Goal: Information Seeking & Learning: Learn about a topic

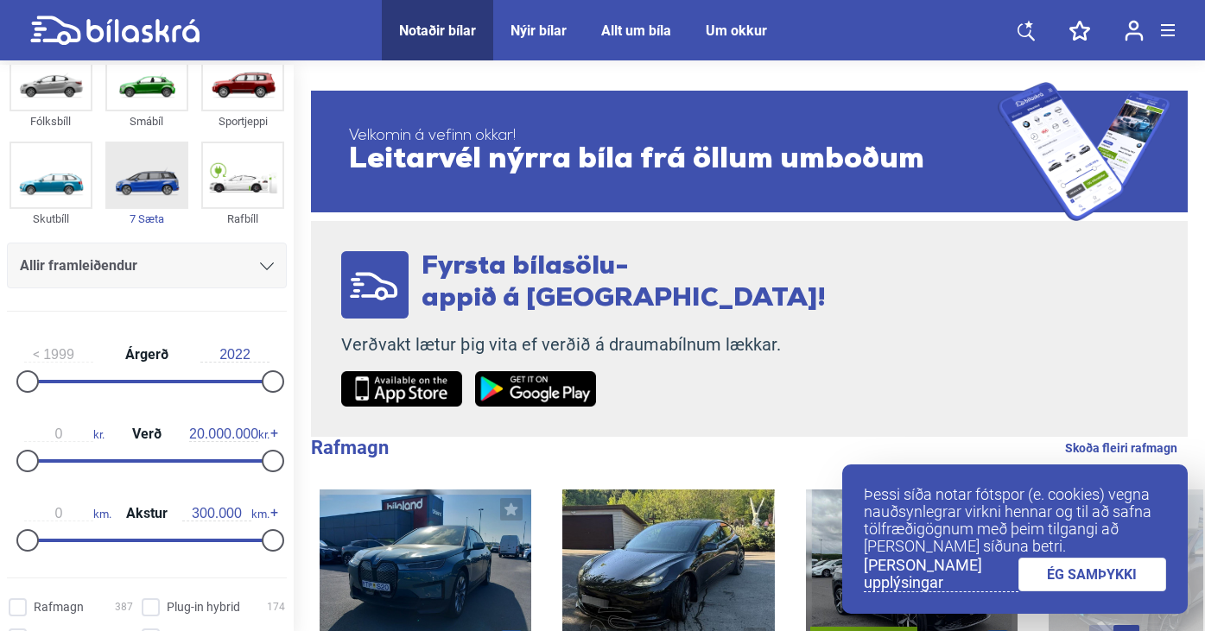
scroll to position [59, 0]
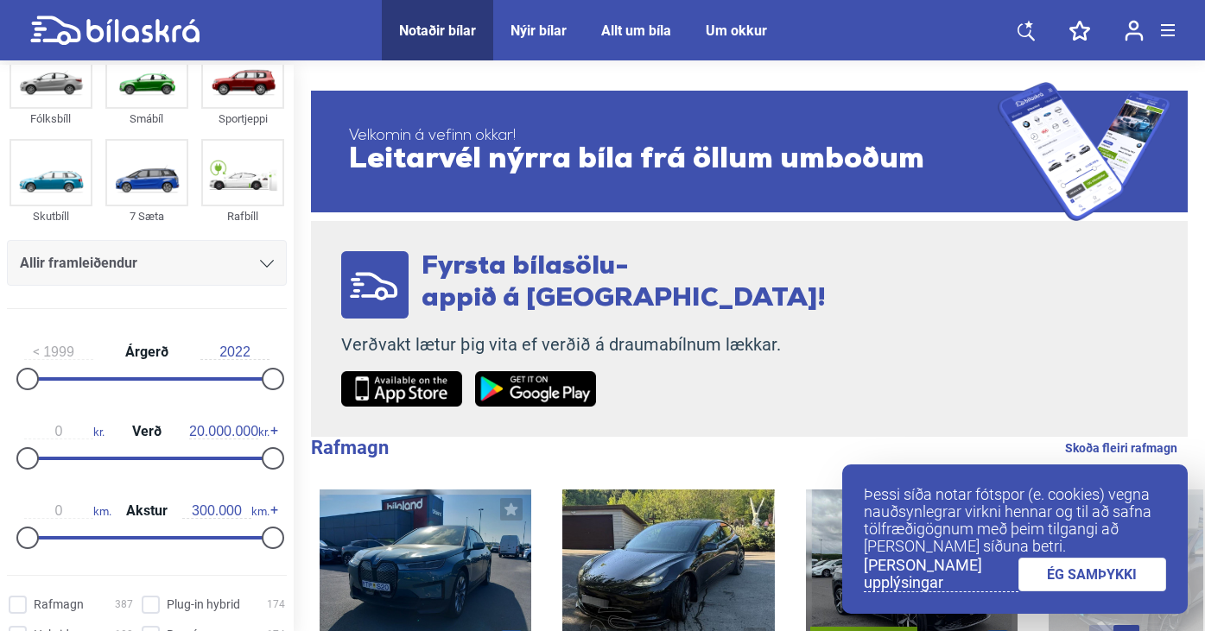
click at [269, 264] on div "Allir framleiðendur" at bounding box center [147, 263] width 280 height 46
click at [252, 263] on div "Allir framleiðendur" at bounding box center [147, 263] width 254 height 24
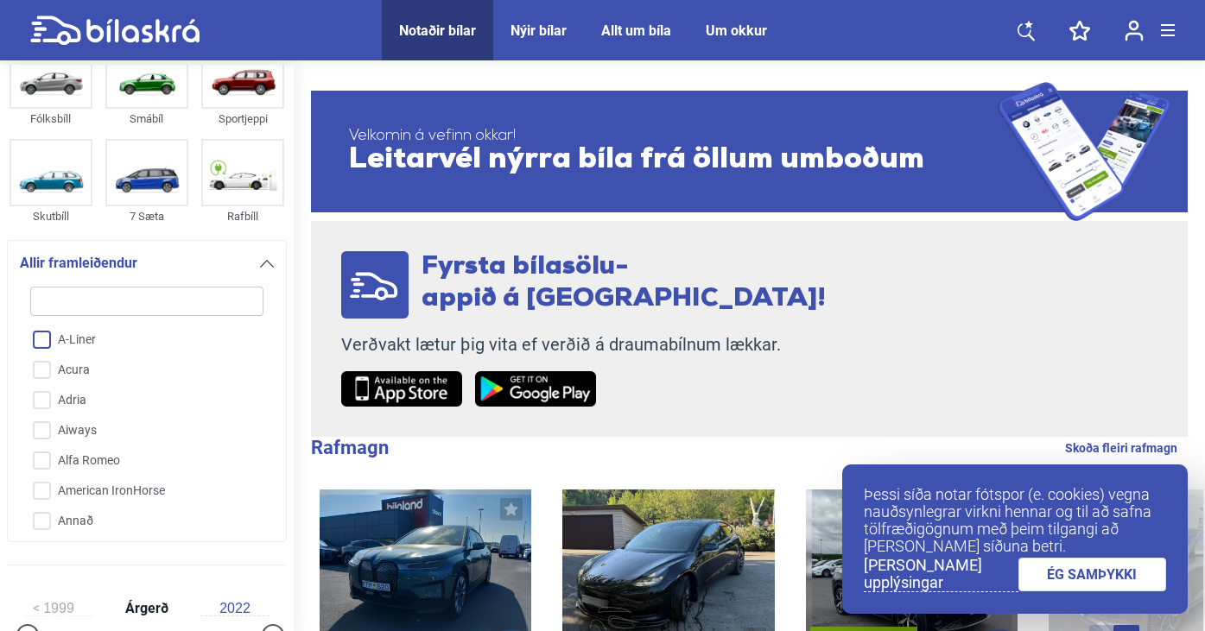
type input "h"
checkbox input "false"
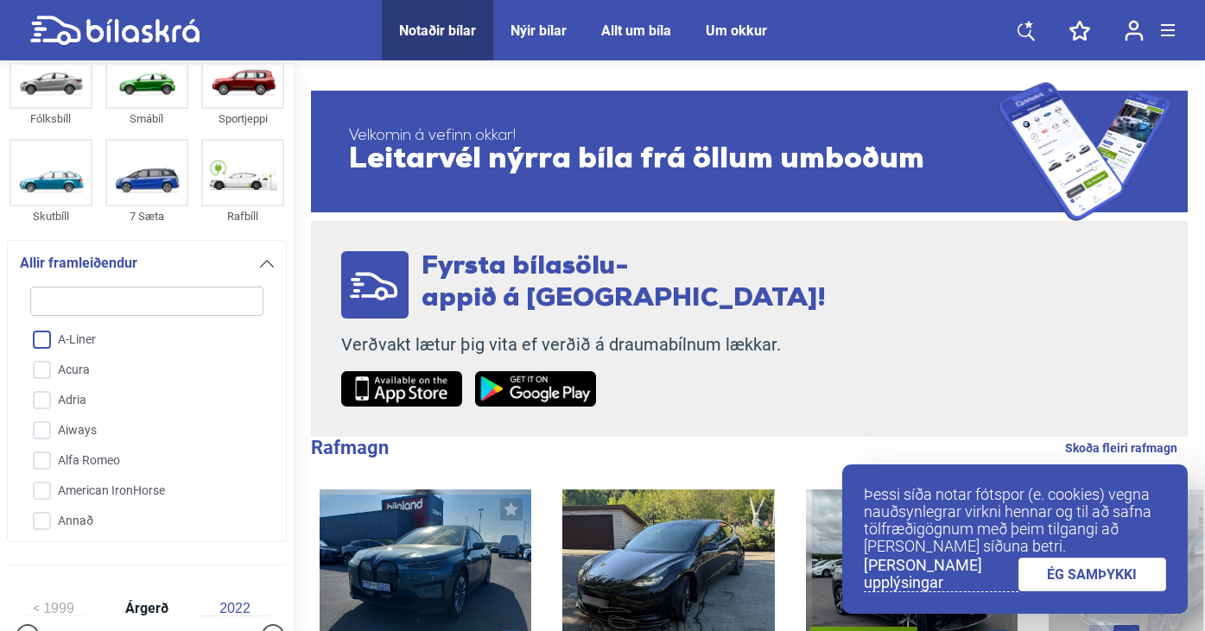
checkbox input "false"
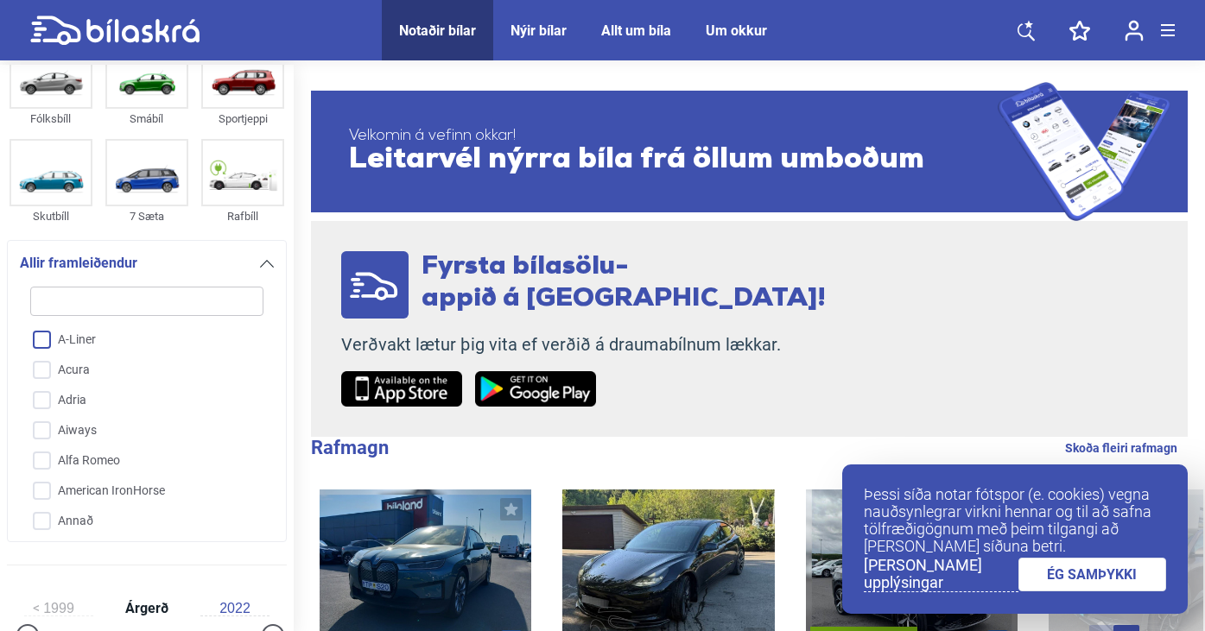
checkbox input "false"
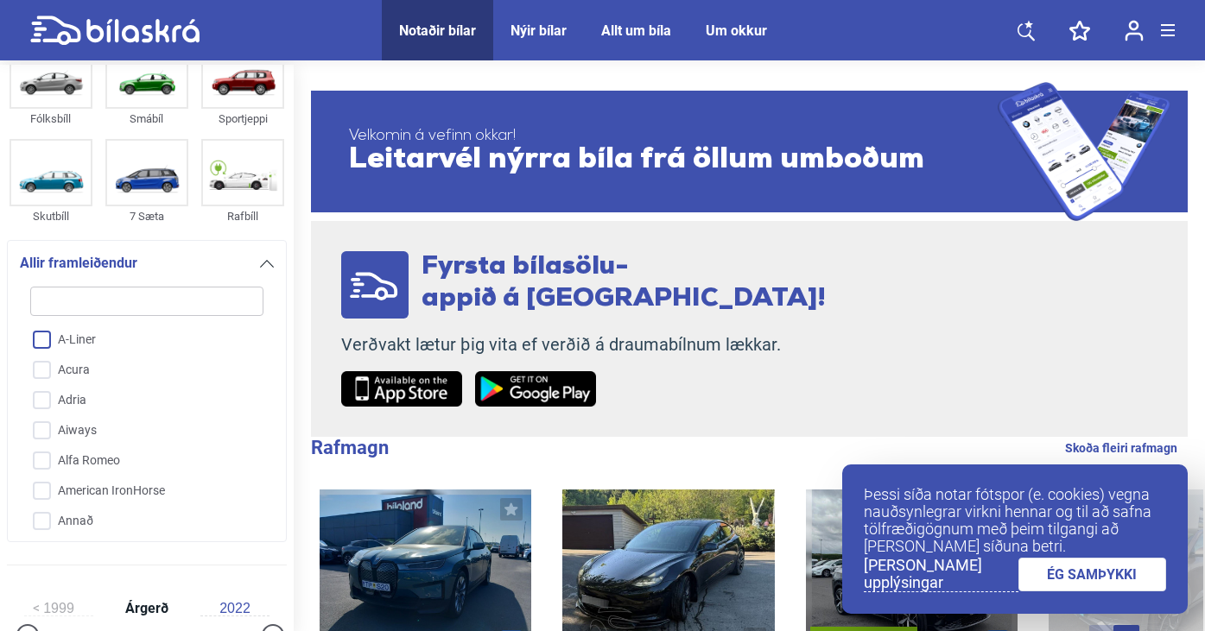
checkbox input "false"
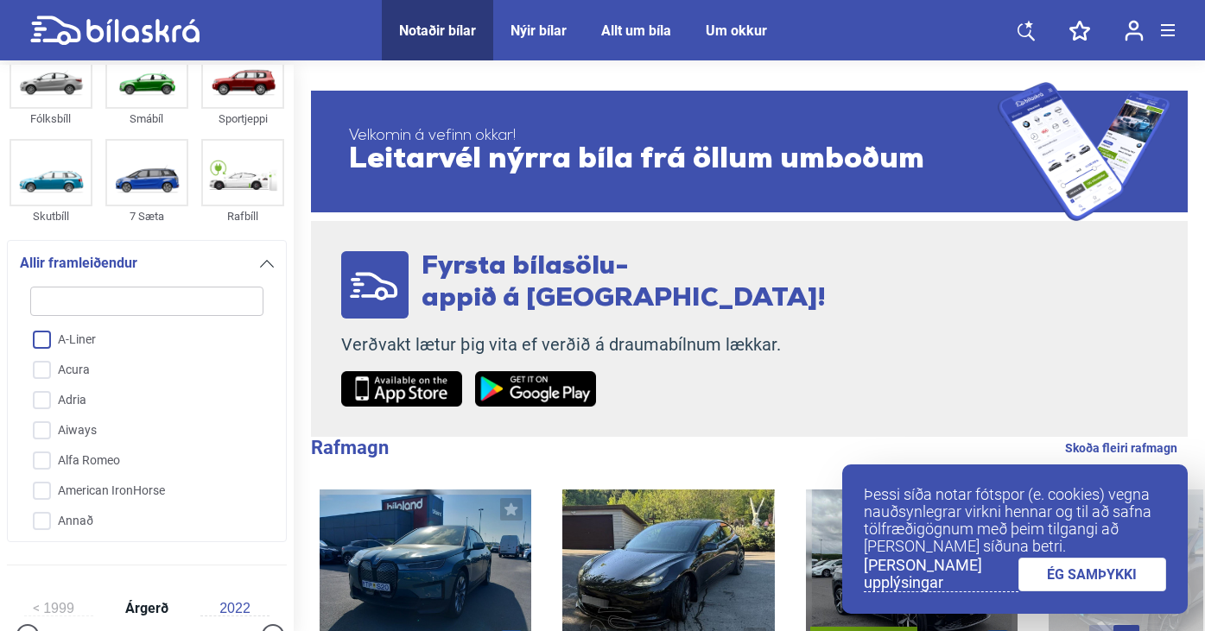
checkbox input "false"
type input "hy"
checkbox input "false"
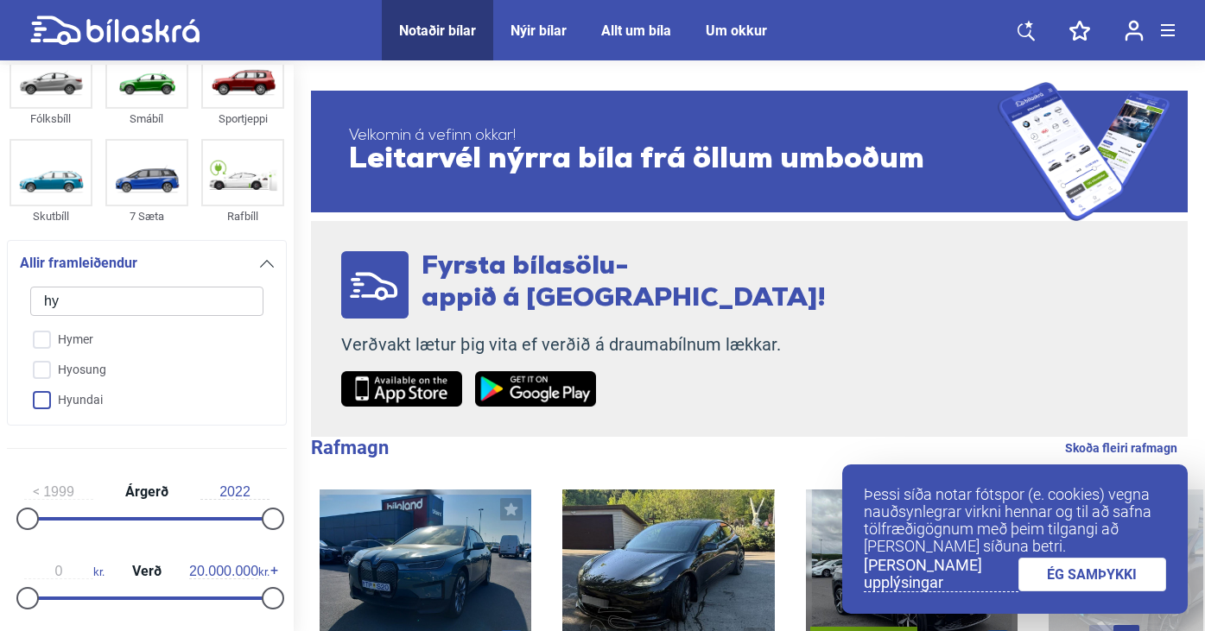
type input "hy"
click at [100, 387] on input "Hyundai" at bounding box center [135, 401] width 235 height 30
checkbox input "true"
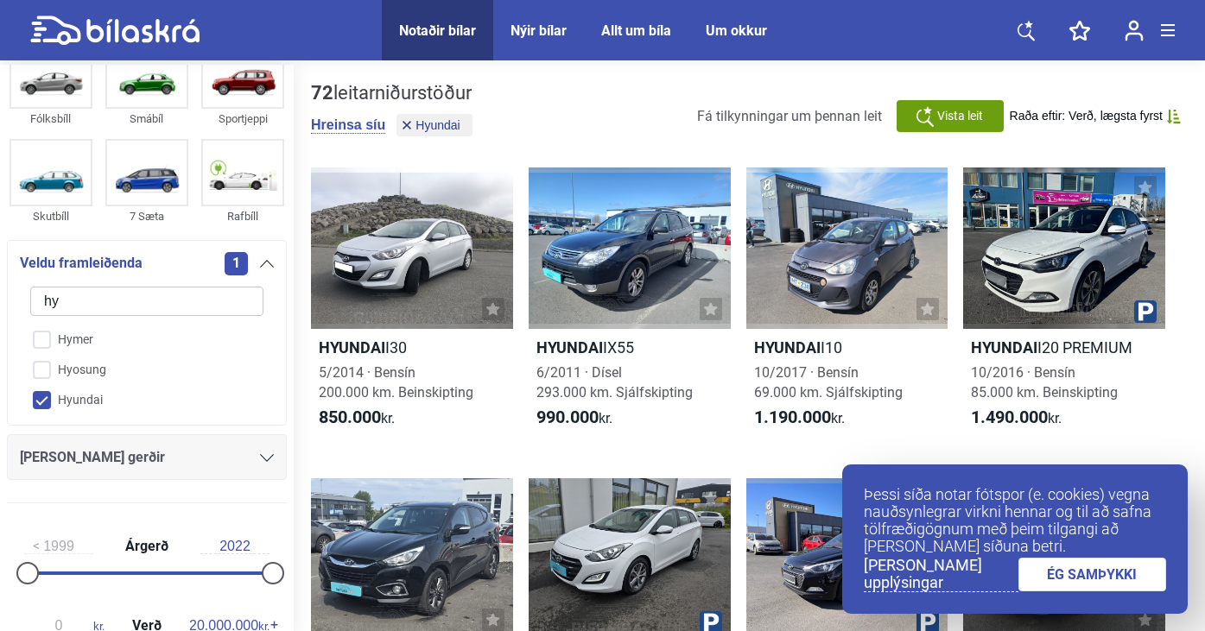
click at [224, 305] on input "hy" at bounding box center [146, 301] width 233 height 29
checkbox input "false"
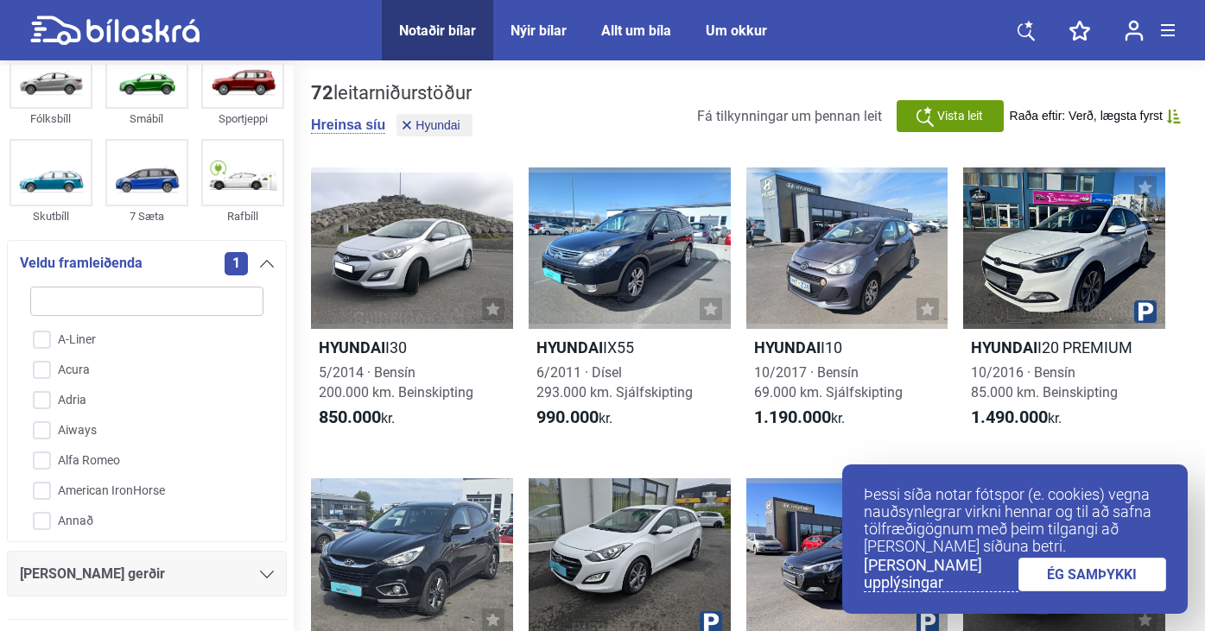
click at [260, 262] on icon at bounding box center [267, 264] width 14 height 8
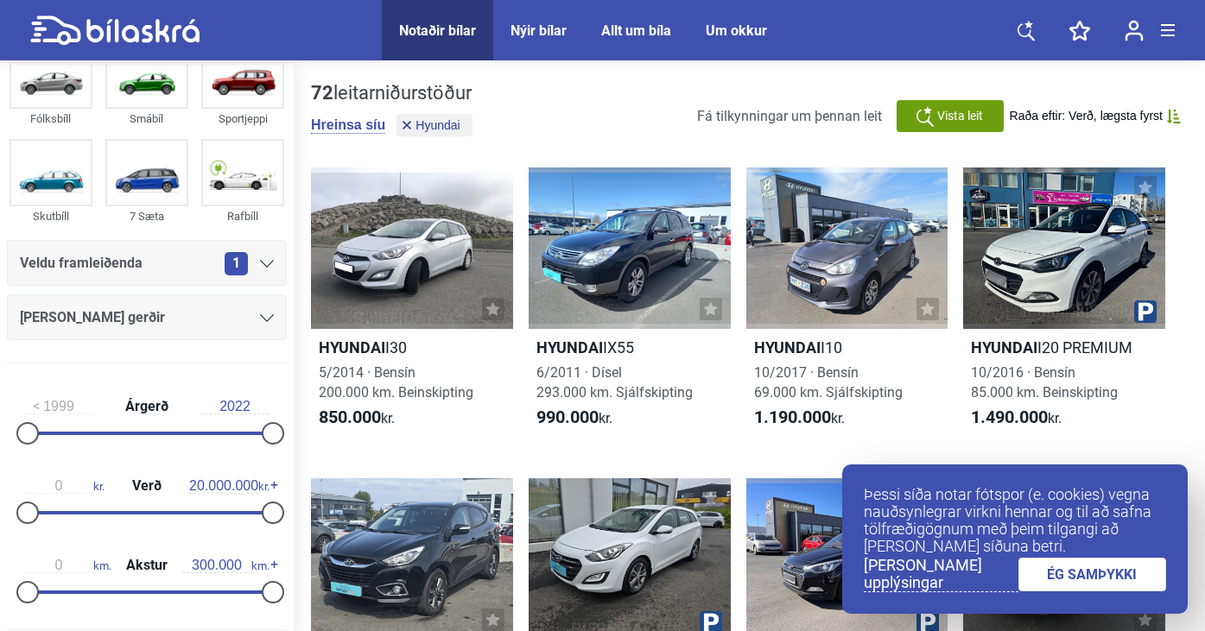
click at [260, 267] on icon at bounding box center [267, 264] width 14 height 8
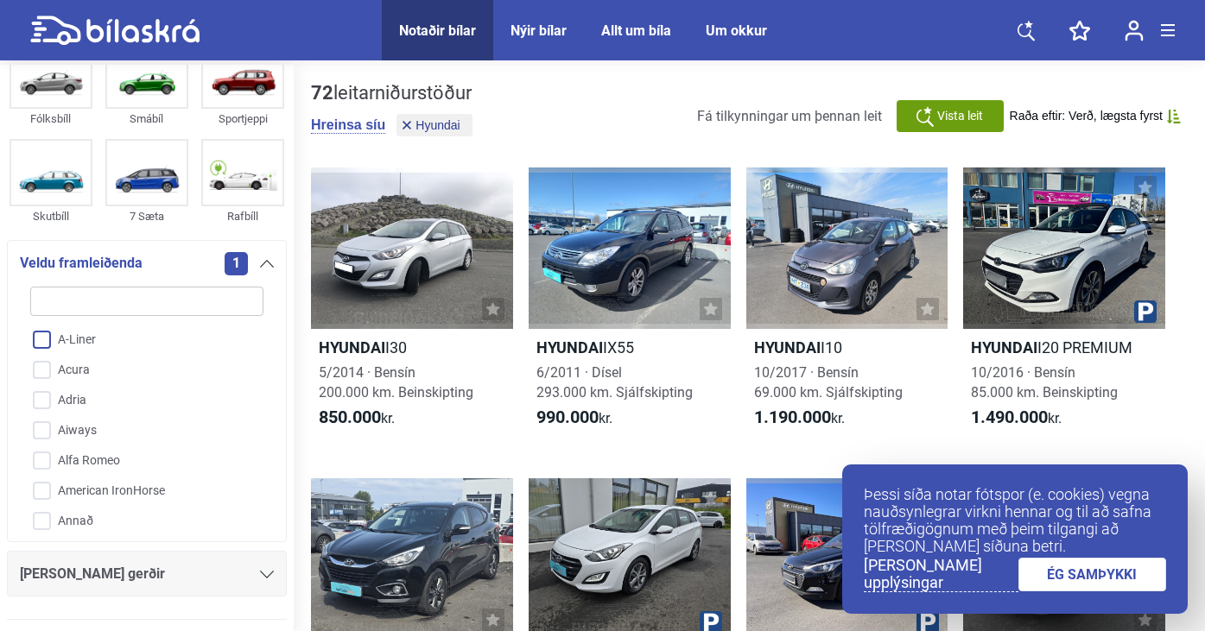
type input "i"
checkbox input "false"
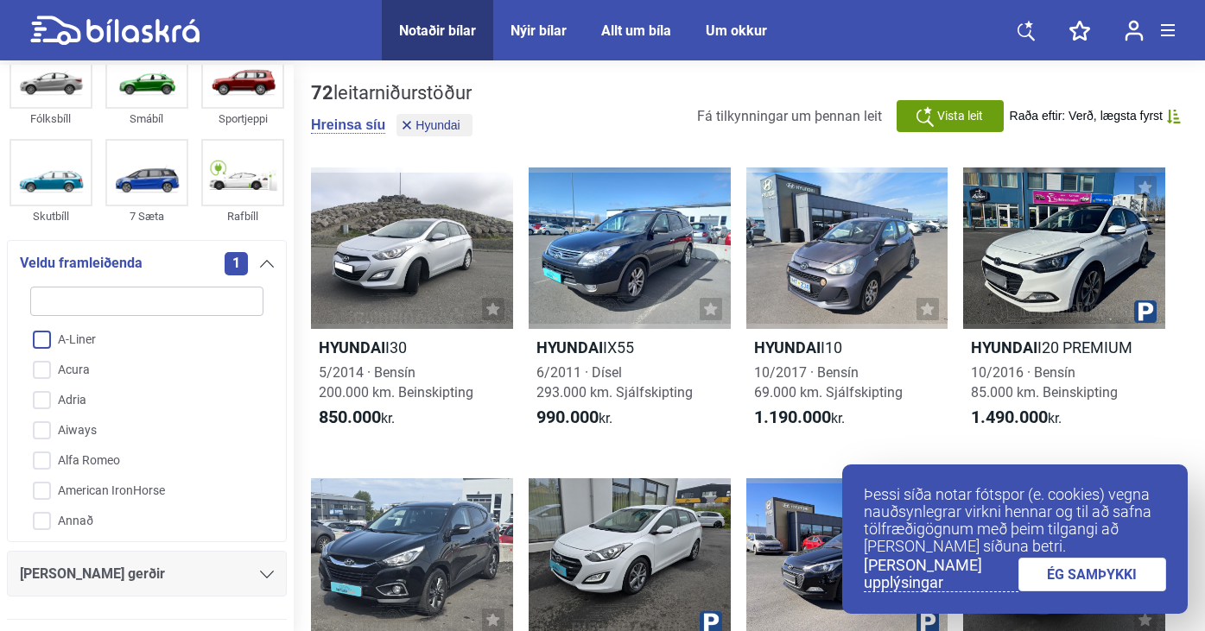
checkbox input "false"
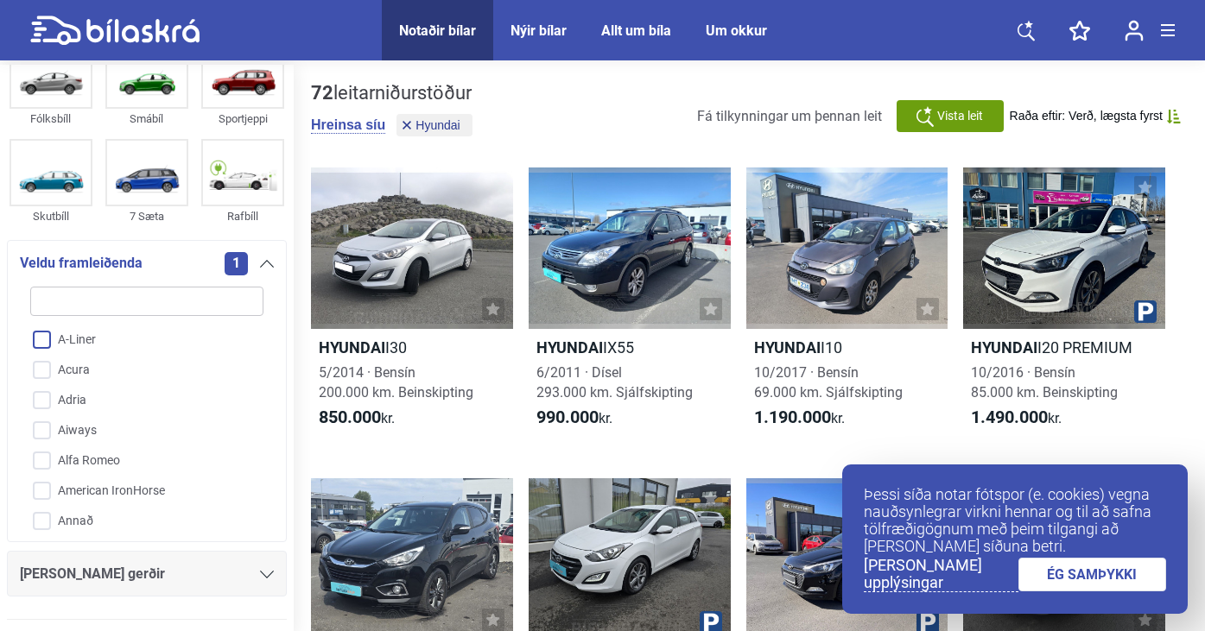
checkbox input "false"
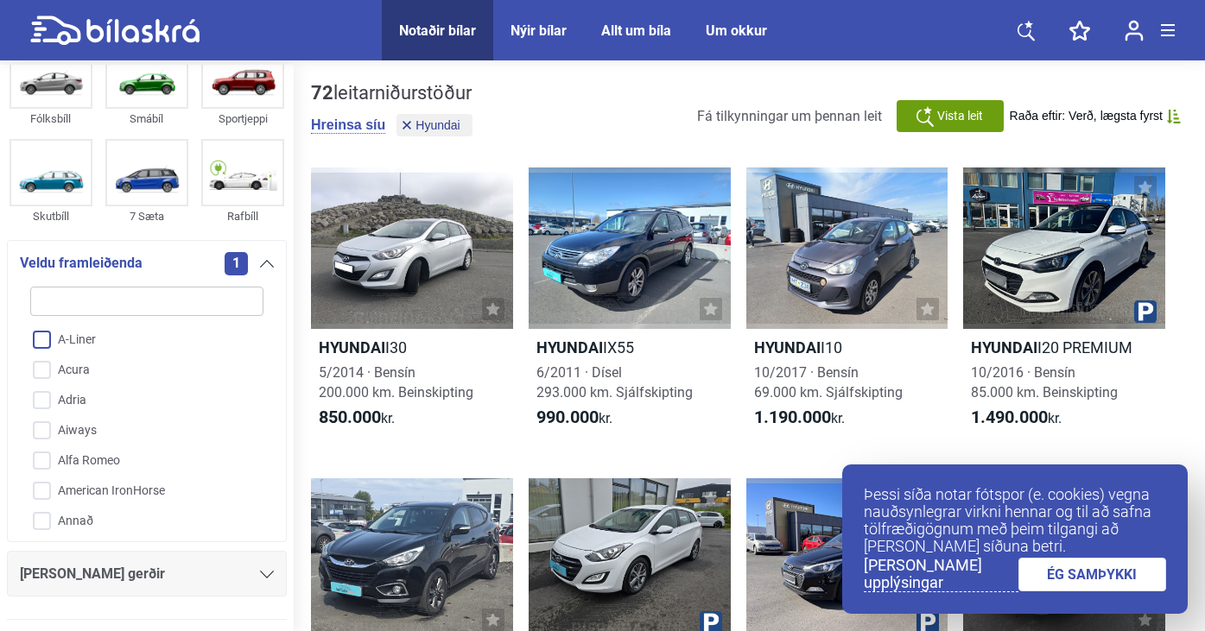
checkbox input "false"
checkbox input "true"
checkbox input "false"
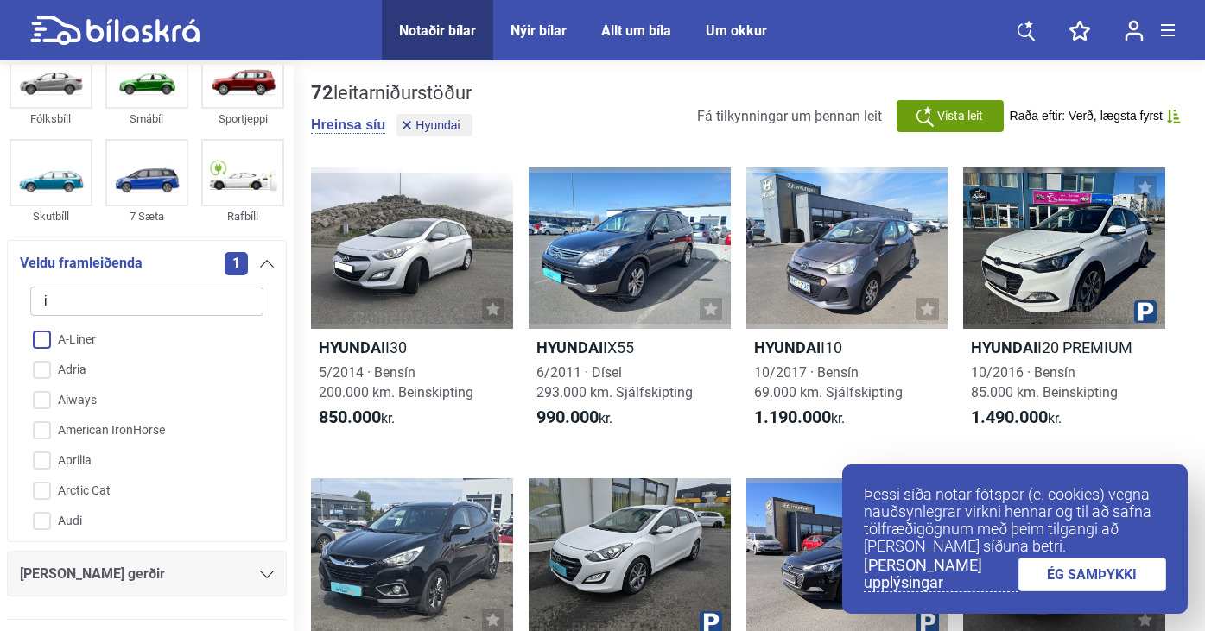
type input "i1"
checkbox input "false"
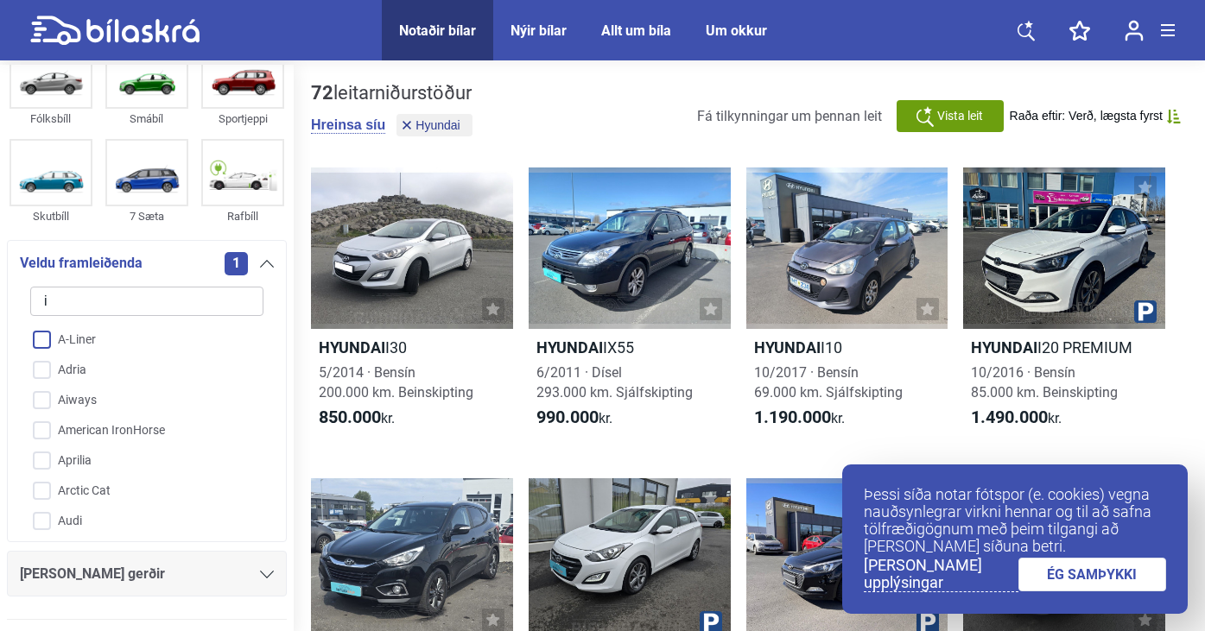
checkbox input "false"
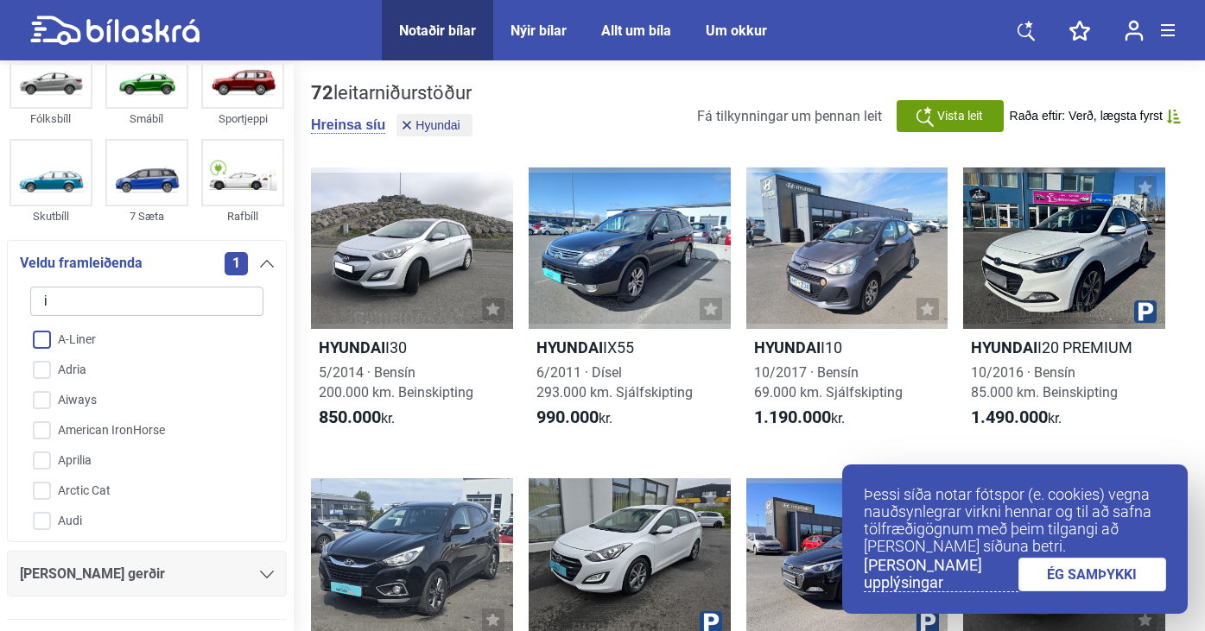
checkbox input "false"
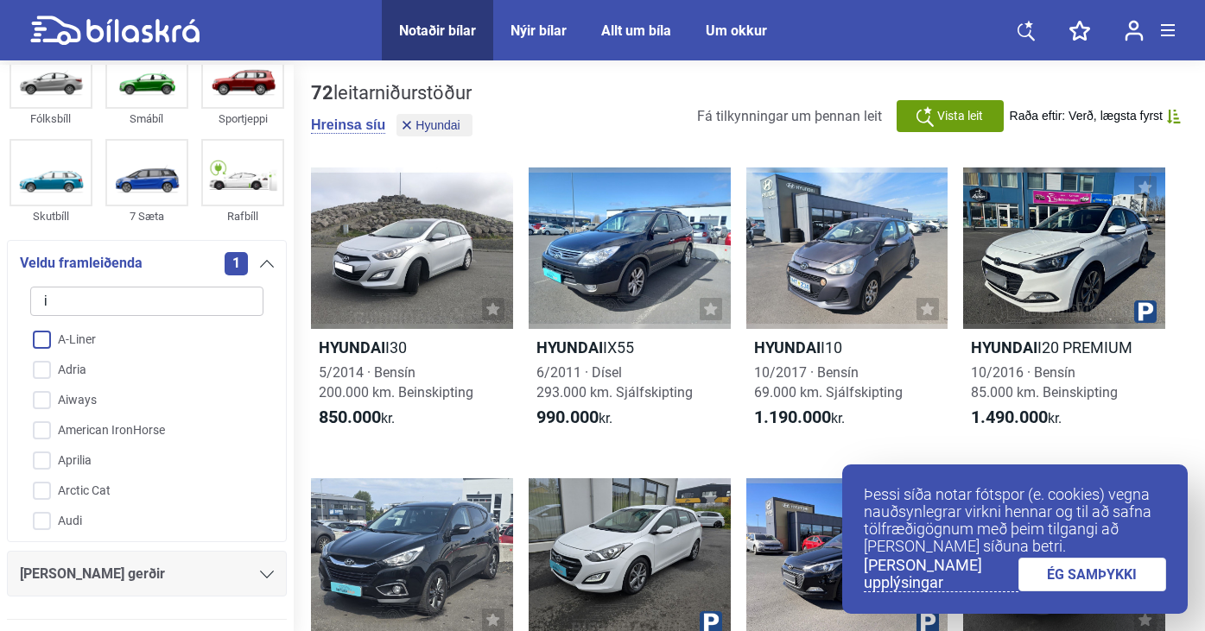
checkbox input "false"
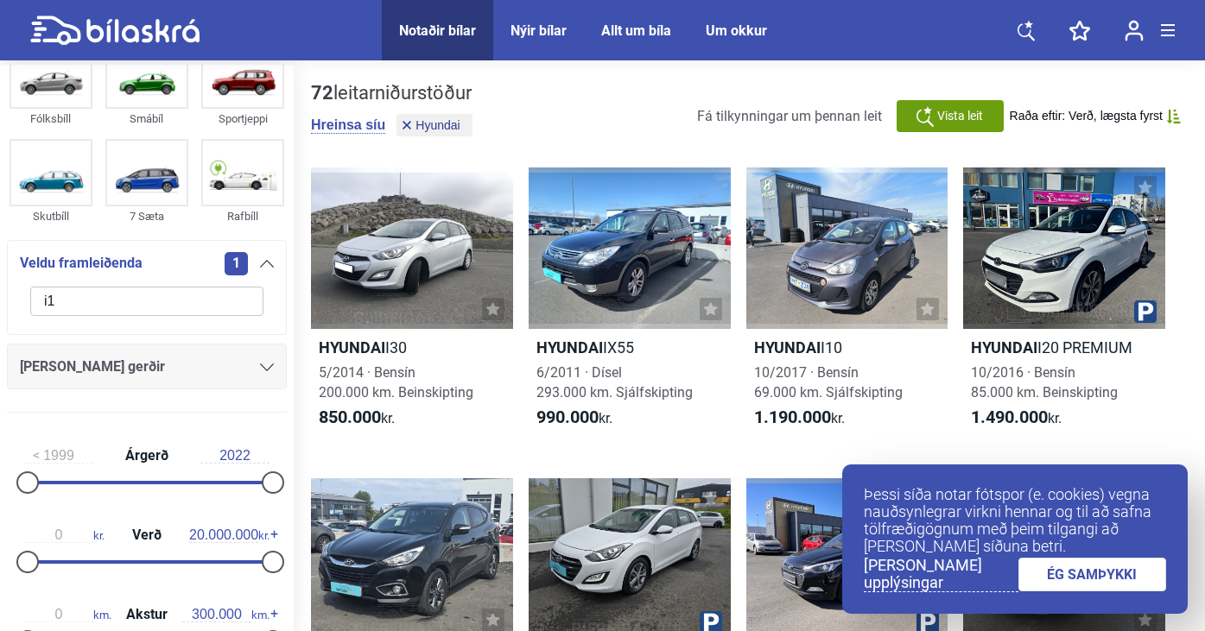
type input "i"
checkbox input "false"
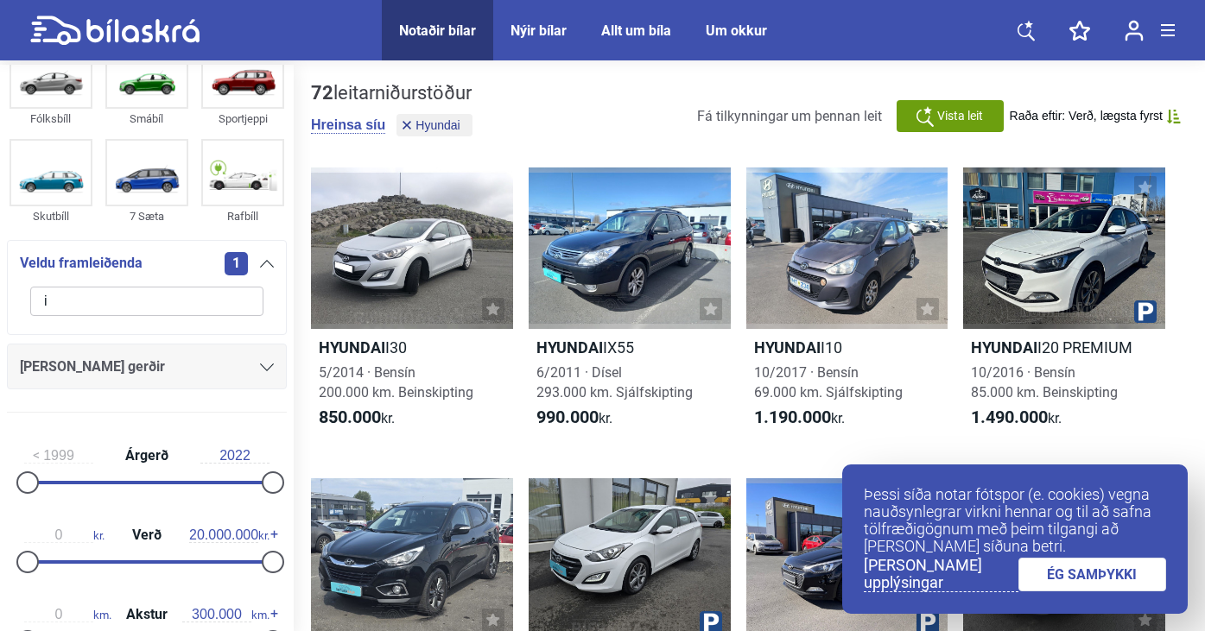
checkbox input "false"
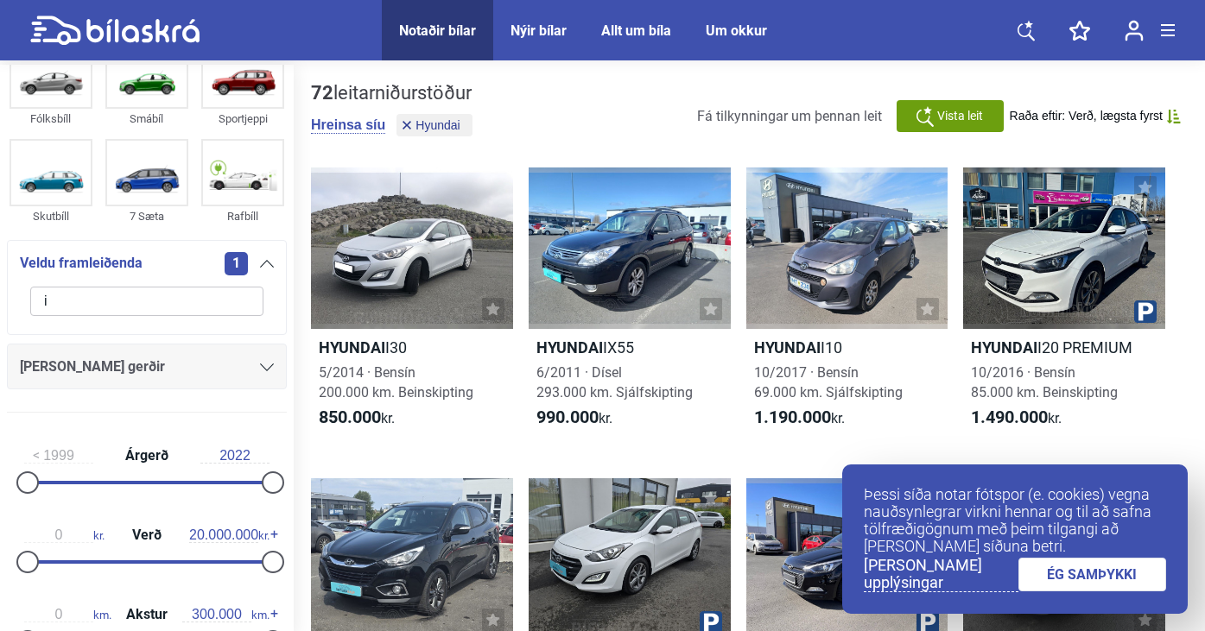
checkbox input "false"
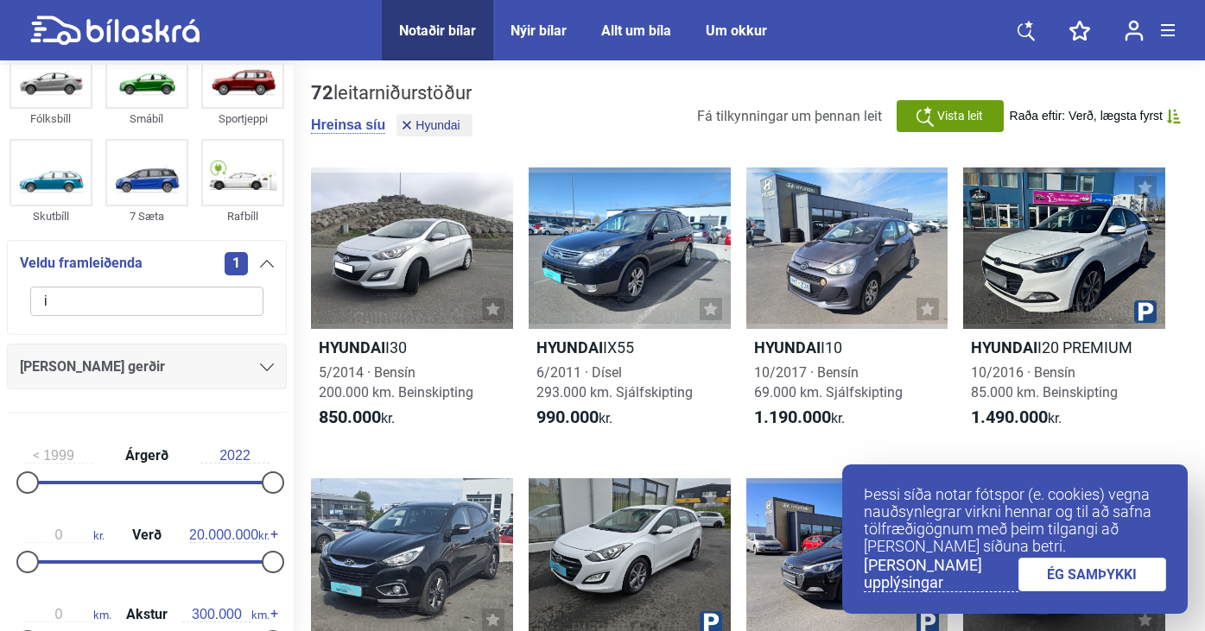
checkbox input "false"
checkbox input "true"
checkbox input "false"
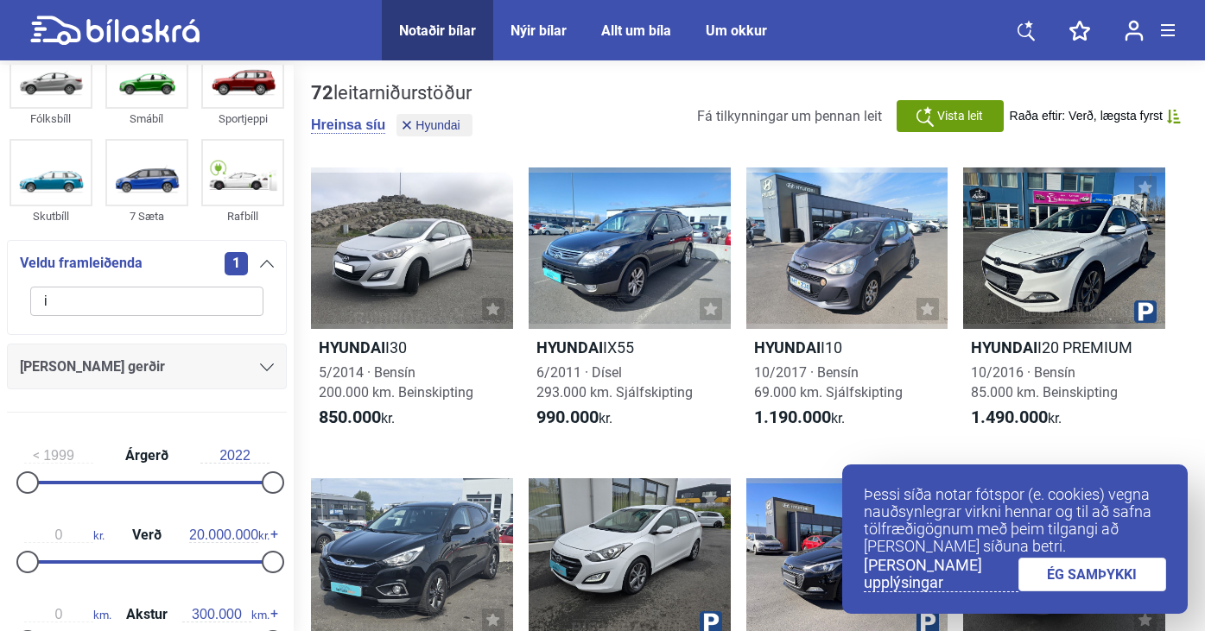
checkbox input "false"
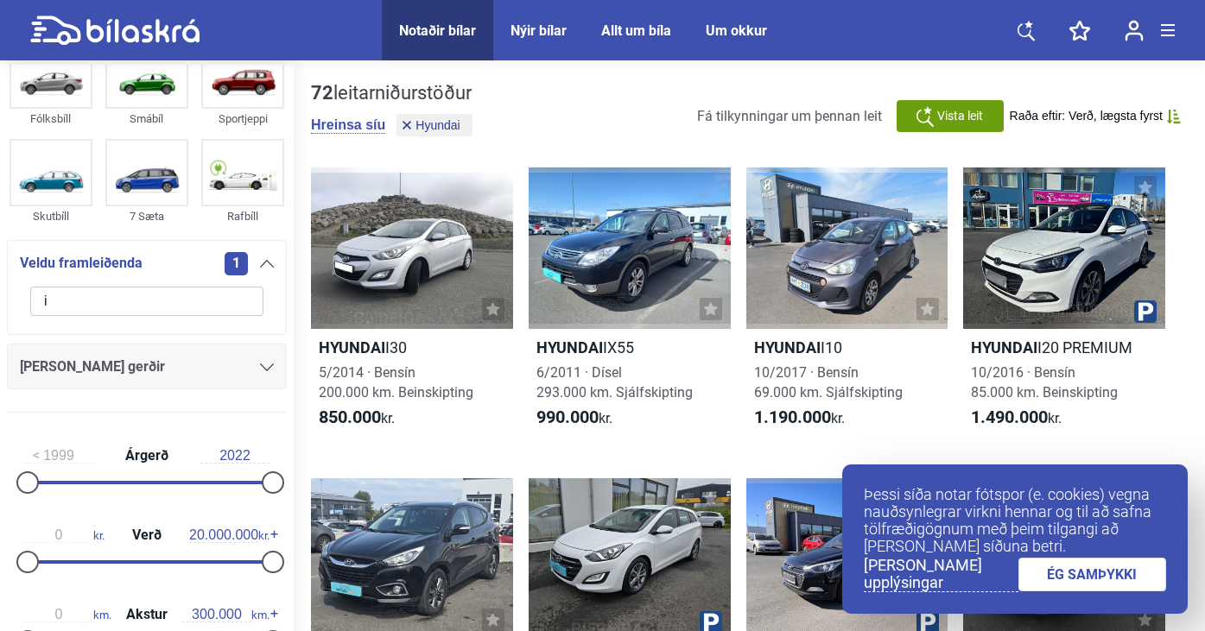
checkbox input "false"
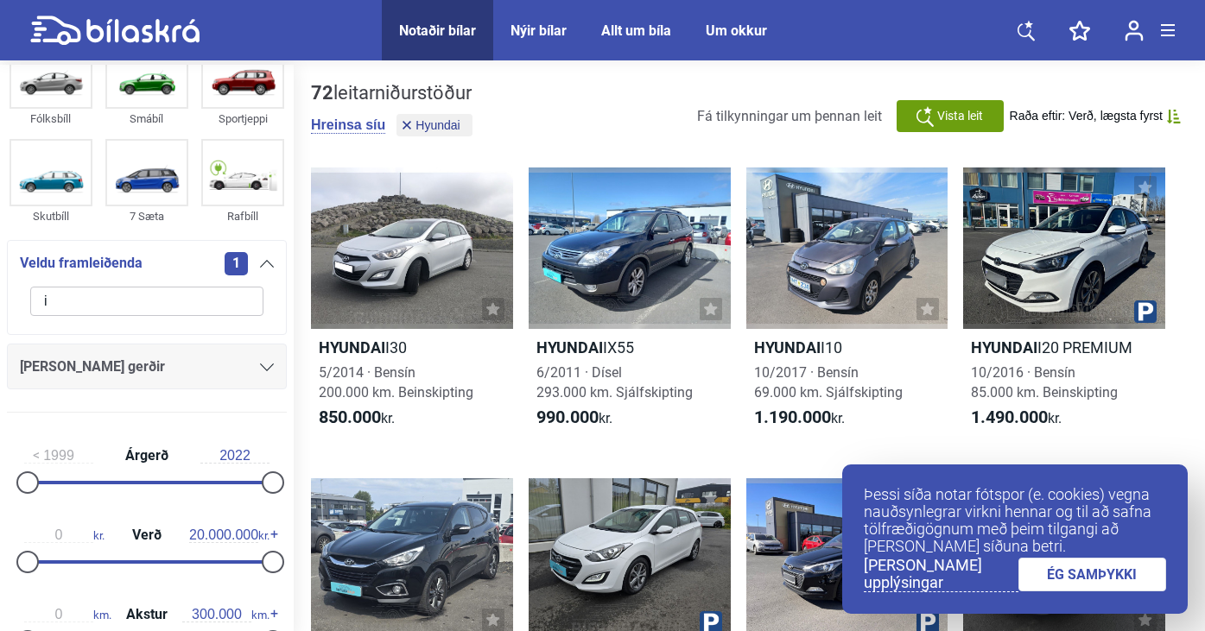
checkbox input "false"
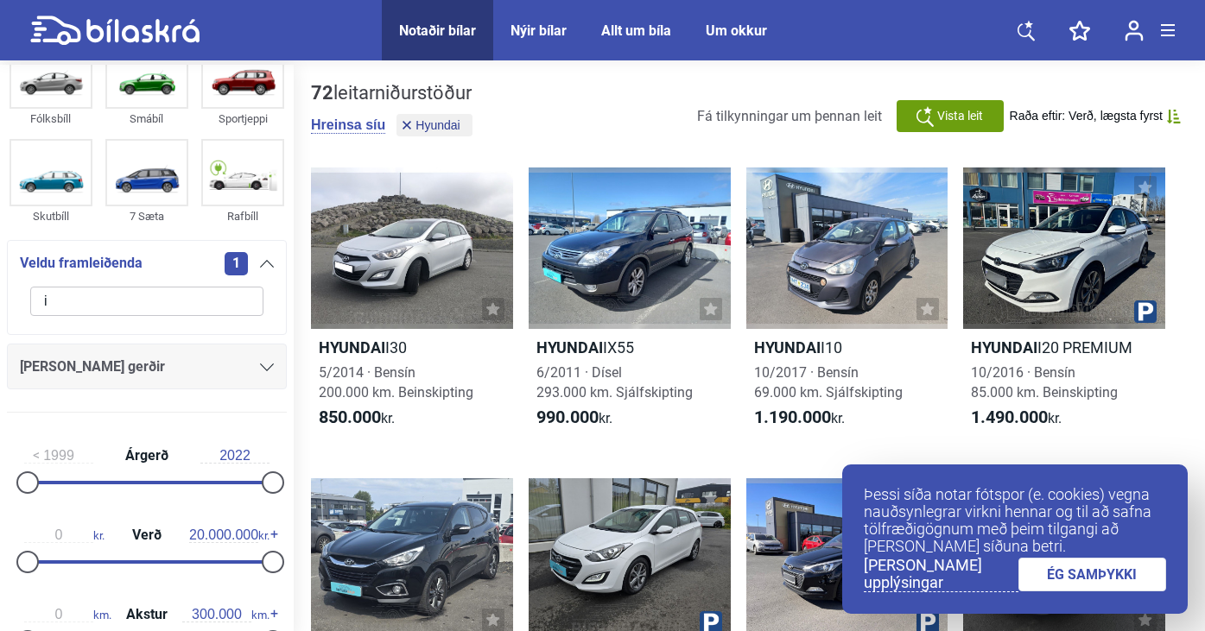
checkbox input "false"
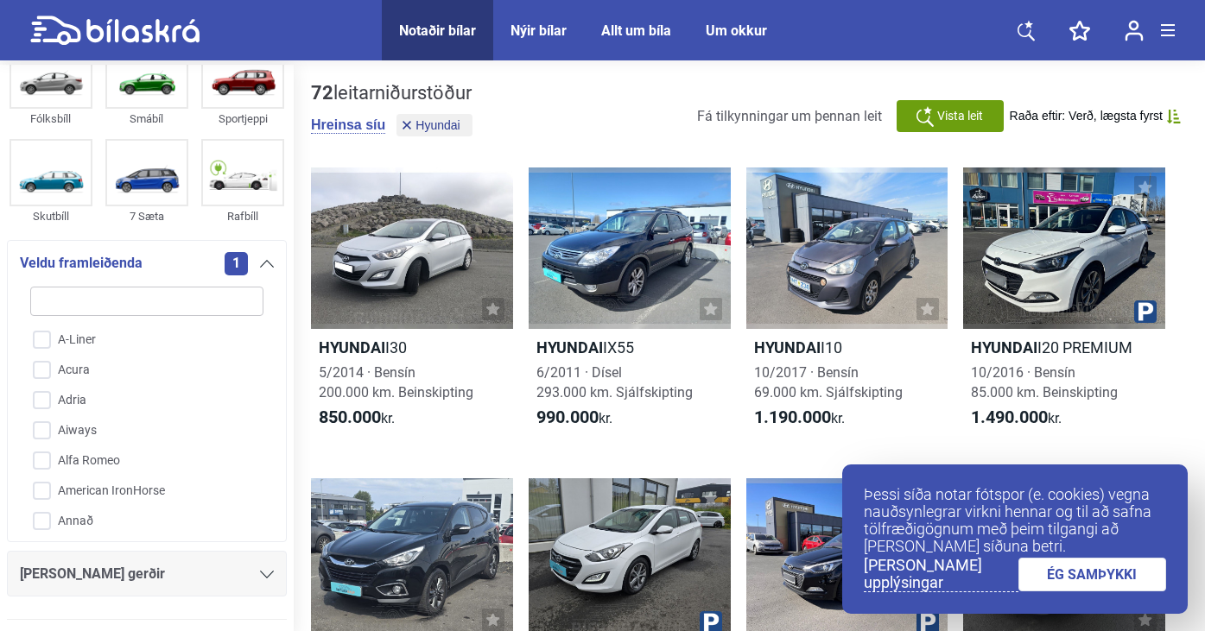
click at [260, 267] on icon at bounding box center [267, 264] width 14 height 8
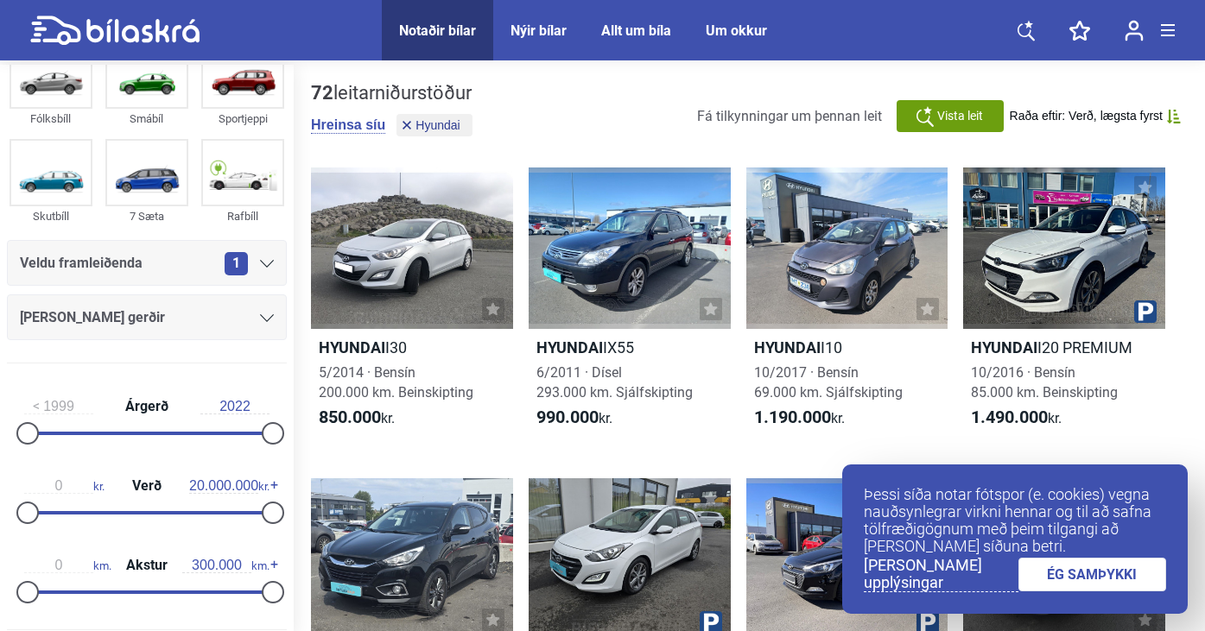
click at [192, 326] on div "[PERSON_NAME] gerðir" at bounding box center [147, 318] width 254 height 24
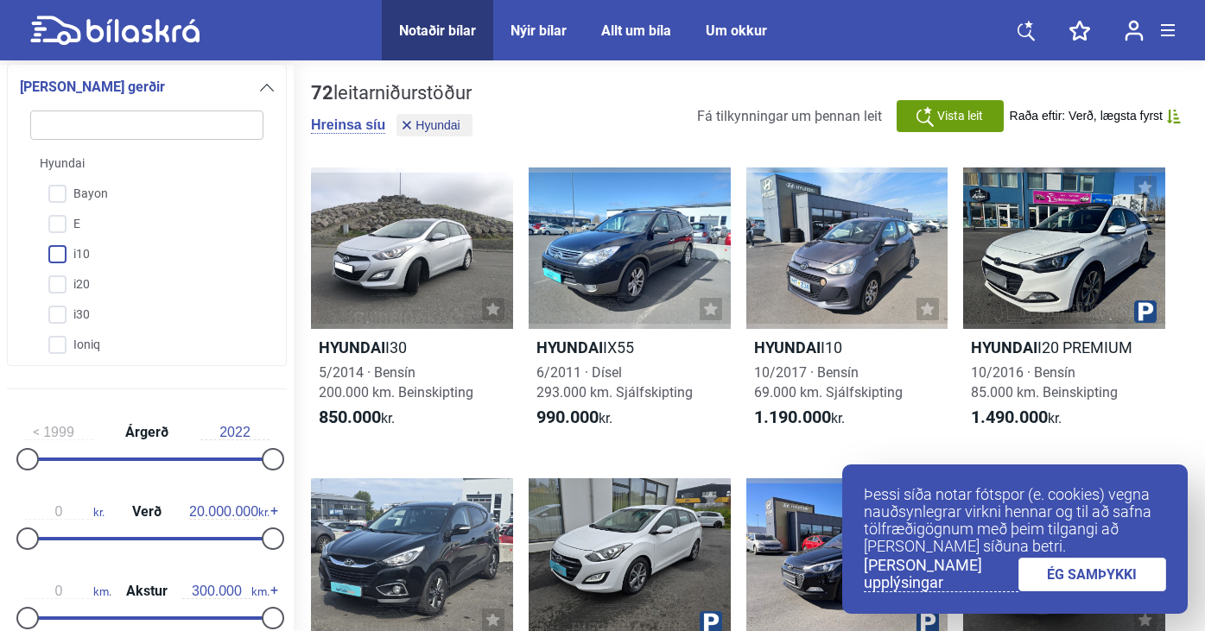
click at [64, 250] on input "i10" at bounding box center [135, 255] width 235 height 30
checkbox input "true"
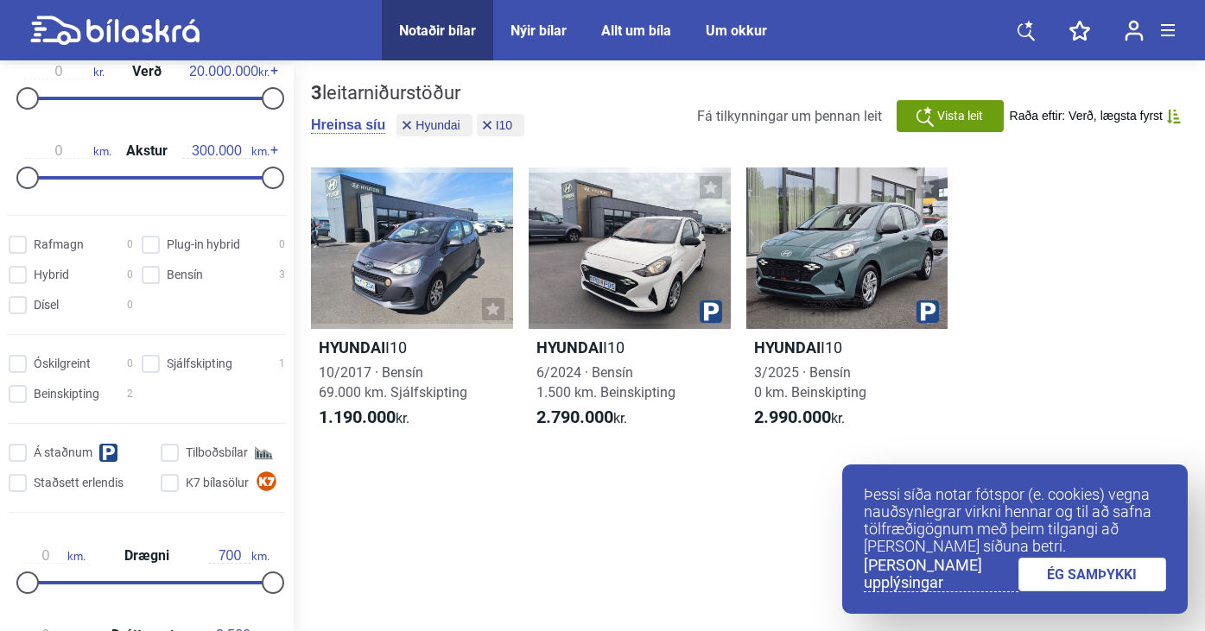
scroll to position [726, 0]
